Goal: Task Accomplishment & Management: Use online tool/utility

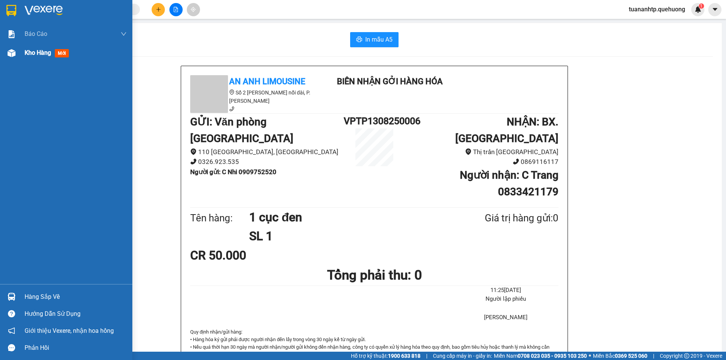
click at [43, 58] on div "Kho hàng mới" at bounding box center [76, 52] width 102 height 19
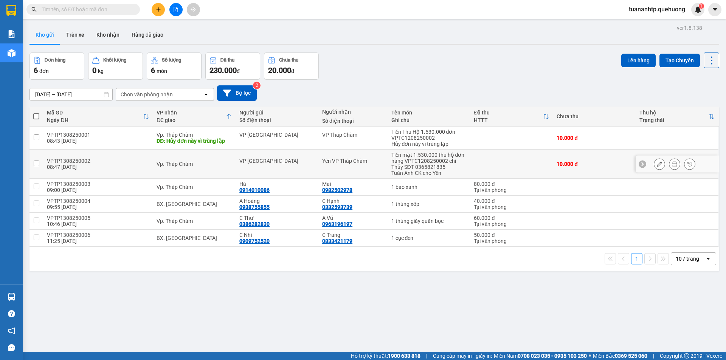
click at [318, 159] on td "Yên VP Tháp Chàm" at bounding box center [352, 164] width 69 height 29
checkbox input "true"
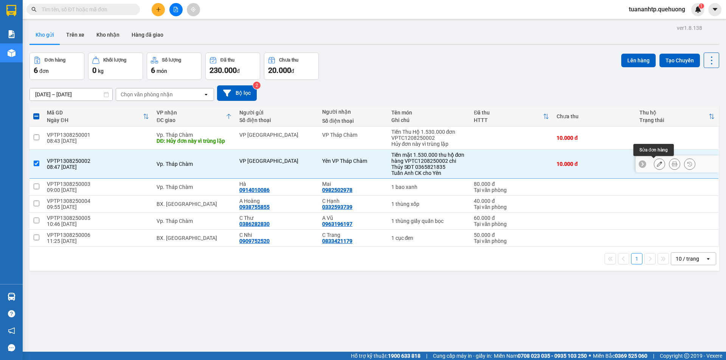
click at [657, 166] on icon at bounding box center [659, 163] width 5 height 5
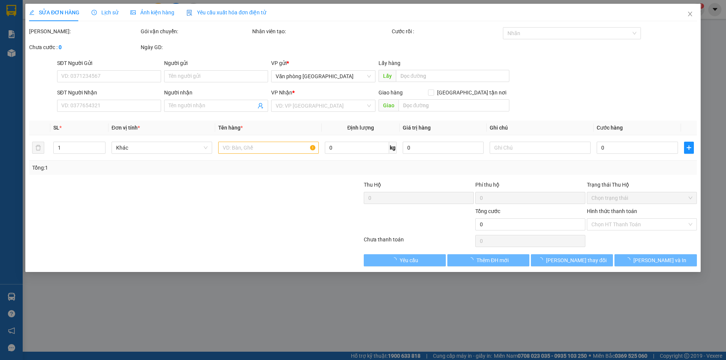
type input "VP [GEOGRAPHIC_DATA]"
type input "Yên VP Tháp Chàm"
type input "10.000"
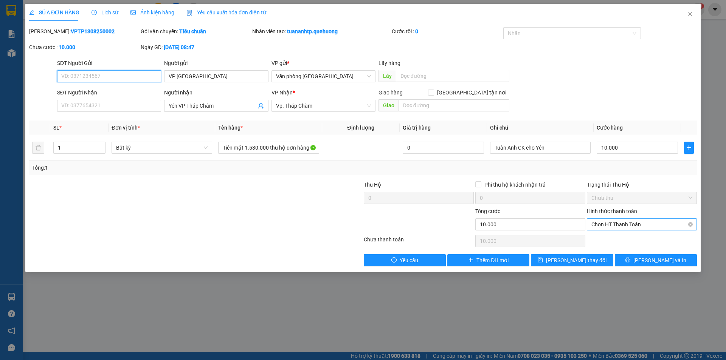
click at [622, 224] on span "Chọn HT Thanh Toán" at bounding box center [641, 224] width 101 height 11
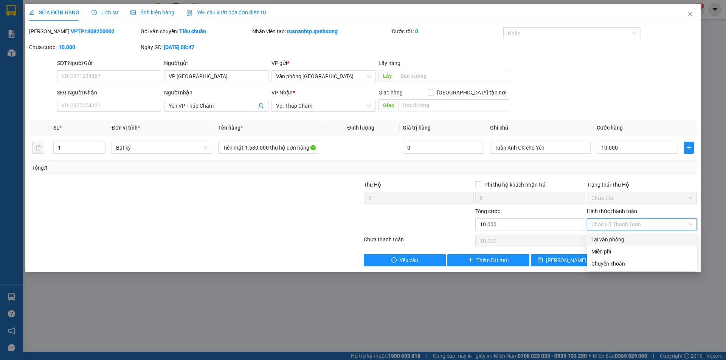
click at [612, 243] on div "Tại văn phòng" at bounding box center [641, 240] width 101 height 8
type input "0"
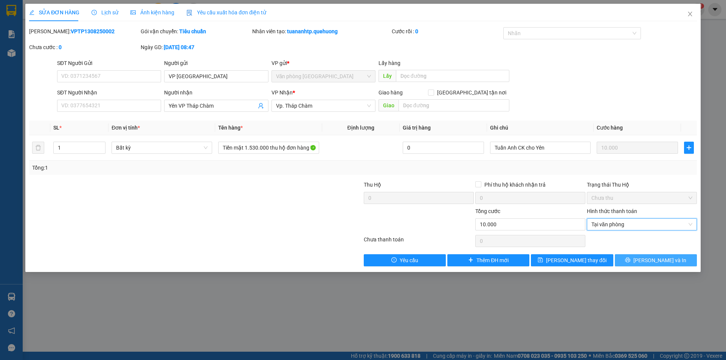
click at [656, 261] on span "[PERSON_NAME] và In" at bounding box center [659, 260] width 53 height 8
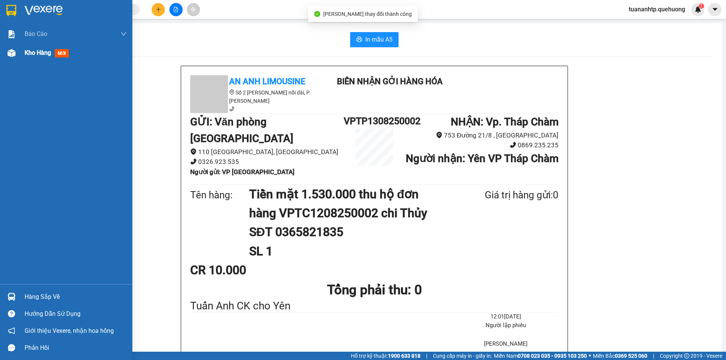
click at [36, 53] on span "Kho hàng" at bounding box center [38, 52] width 26 height 7
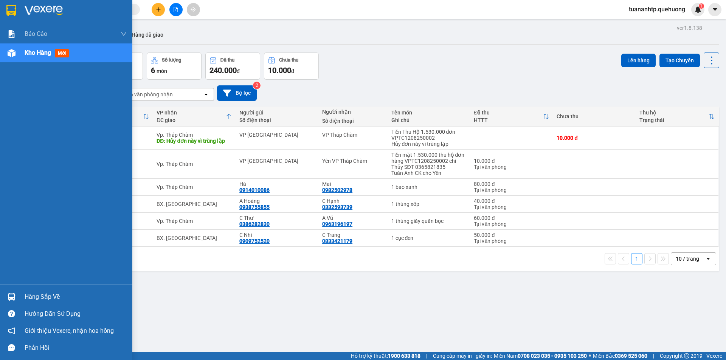
click at [45, 301] on div "Hàng sắp về" at bounding box center [76, 296] width 102 height 11
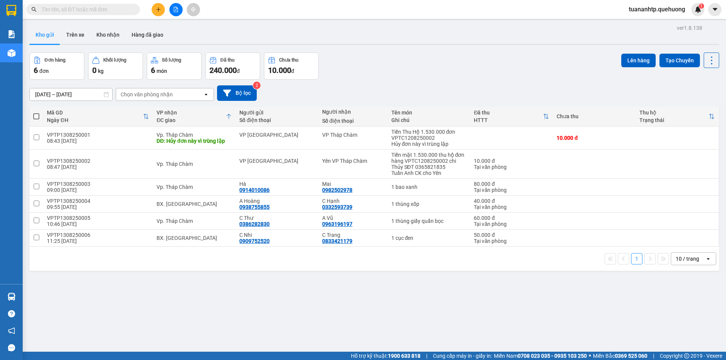
click at [464, 271] on section "Kết quả tìm kiếm ( 0 ) Bộ lọc No Data tuananhtp.quehuong 1 Báo cáo Báo cáo dòng…" at bounding box center [363, 180] width 726 height 360
